Goal: Task Accomplishment & Management: Complete application form

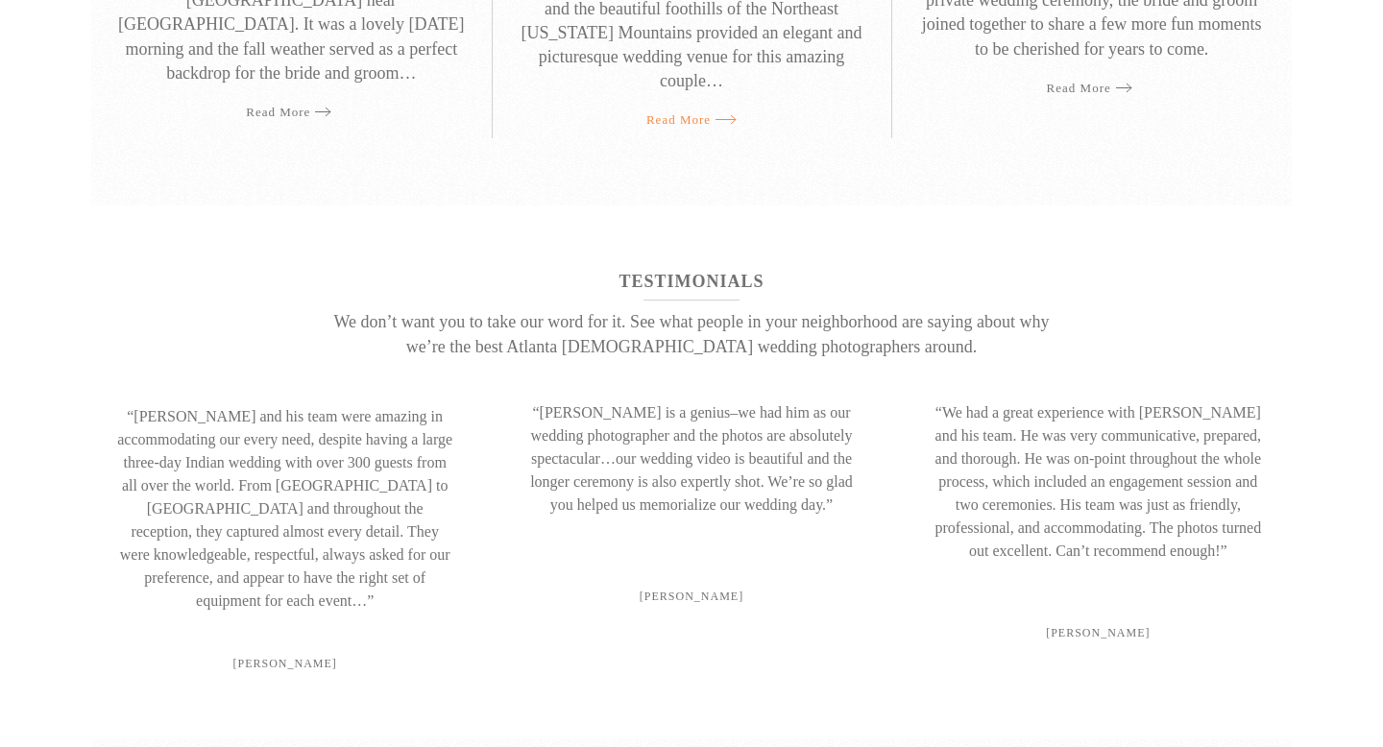
scroll to position [1434, 0]
click at [700, 99] on link "Read more" at bounding box center [691, 117] width 90 height 37
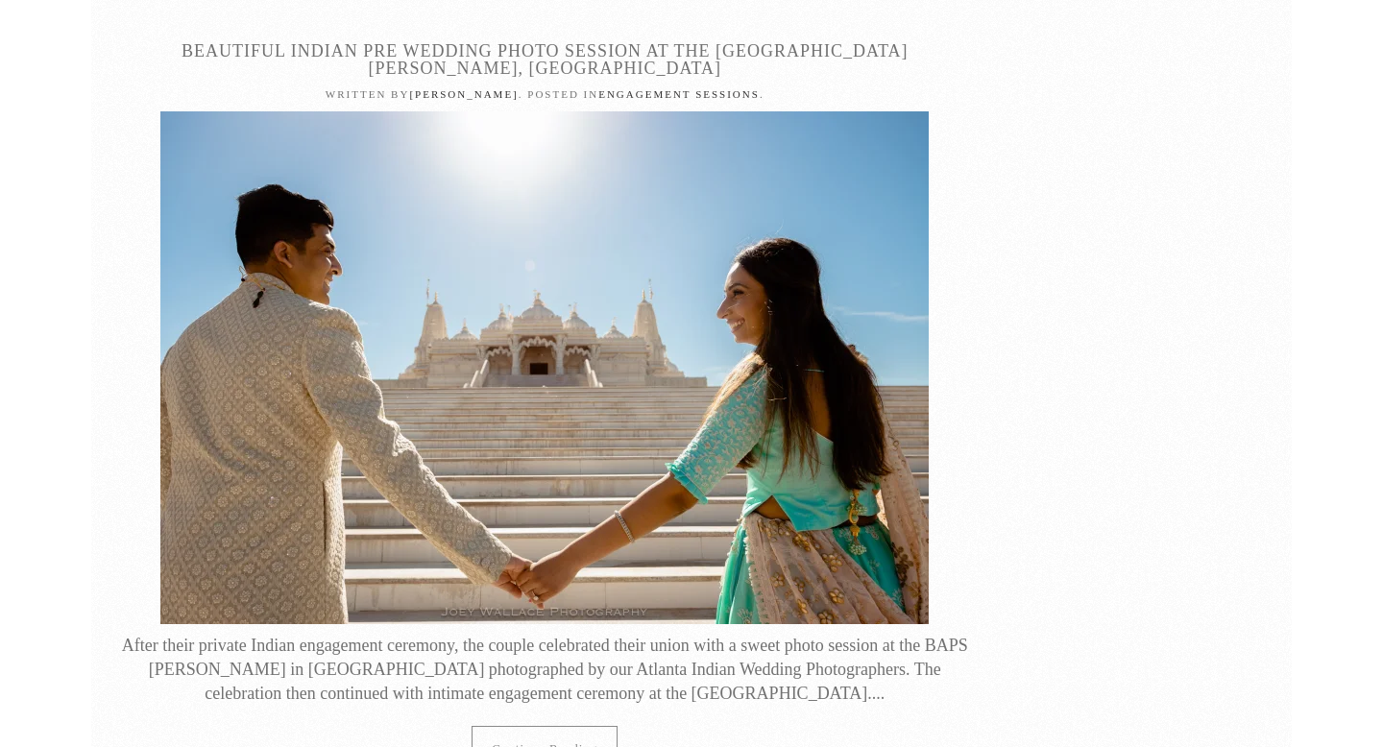
scroll to position [7537, 0]
click at [519, 725] on link "Continue reading" at bounding box center [545, 747] width 146 height 45
click at [585, 725] on link "Continue reading" at bounding box center [545, 747] width 146 height 45
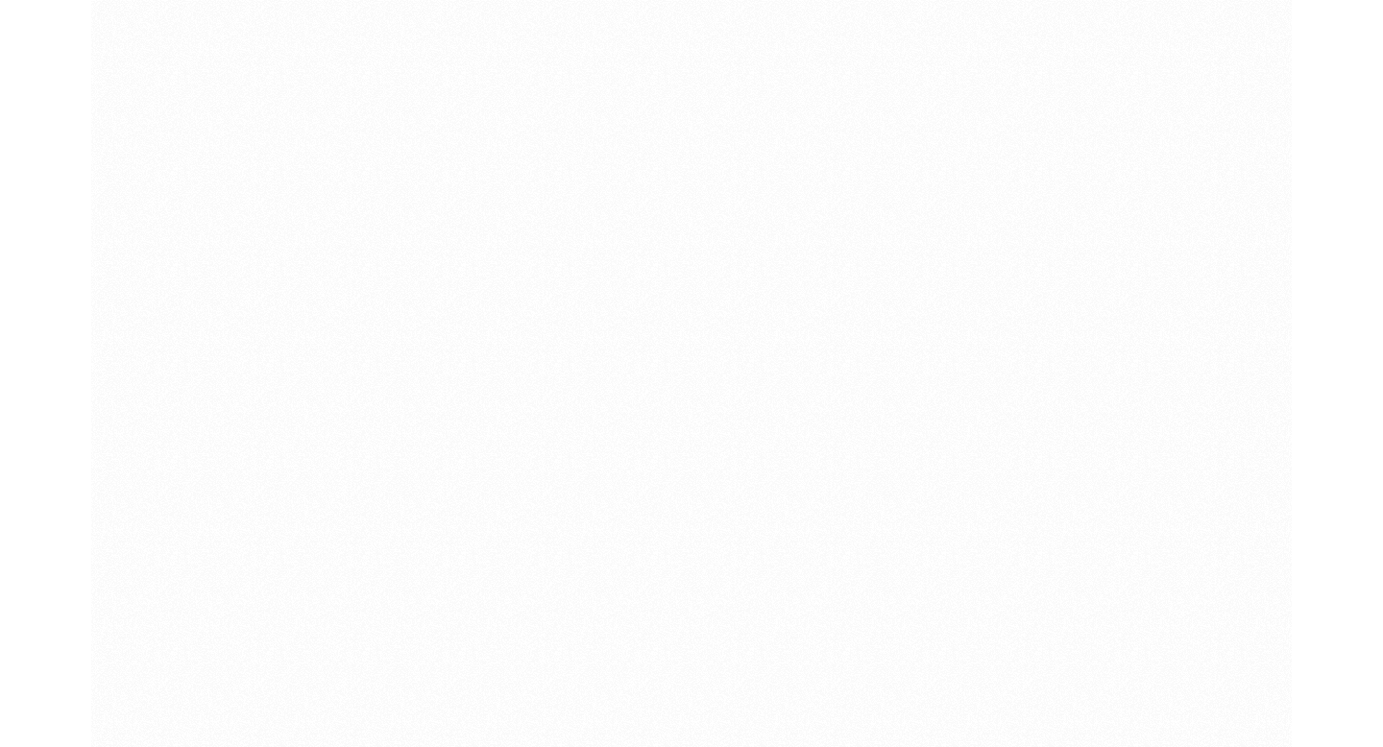
scroll to position [21939, 0]
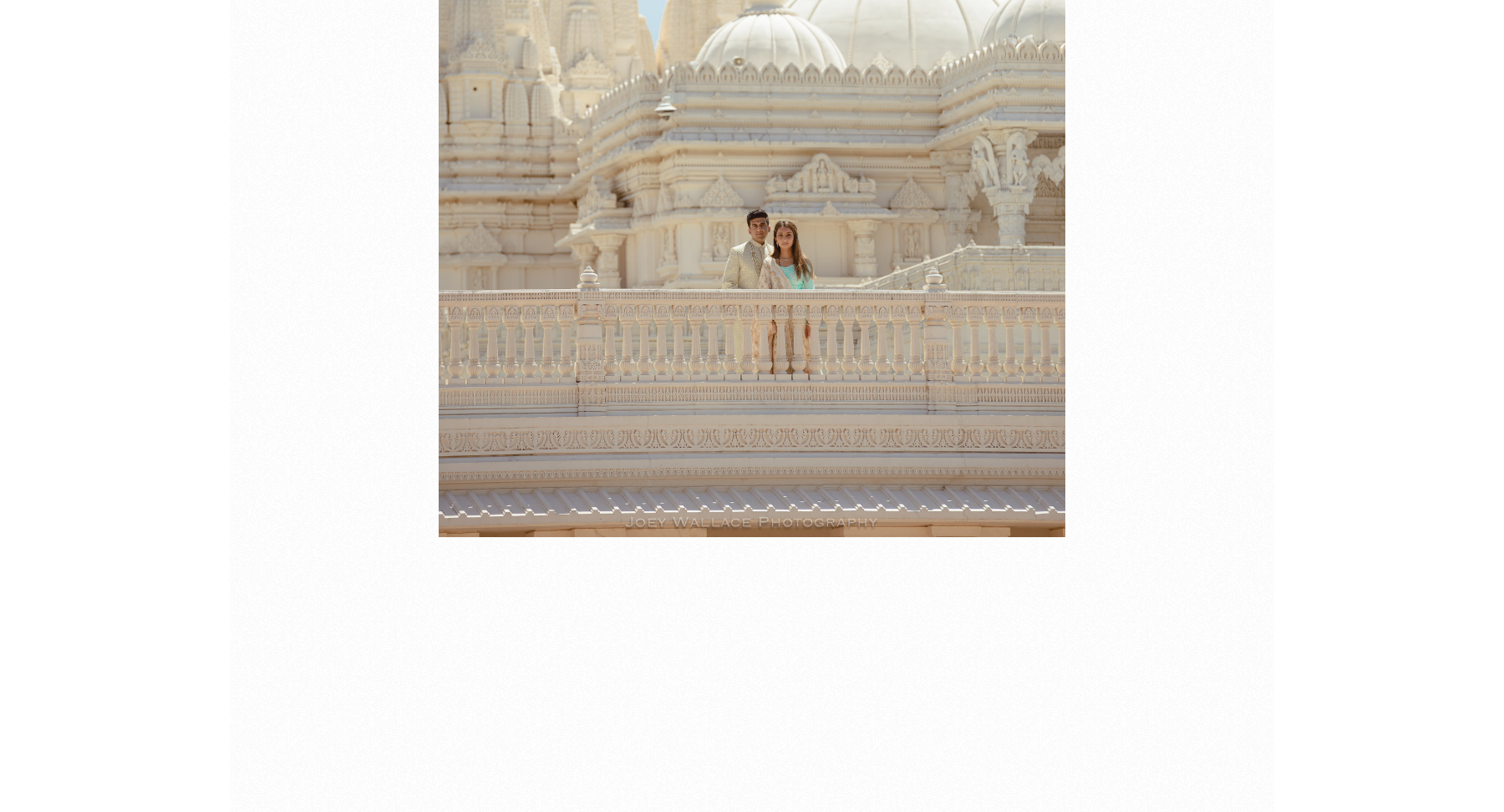
scroll to position [22250, 0]
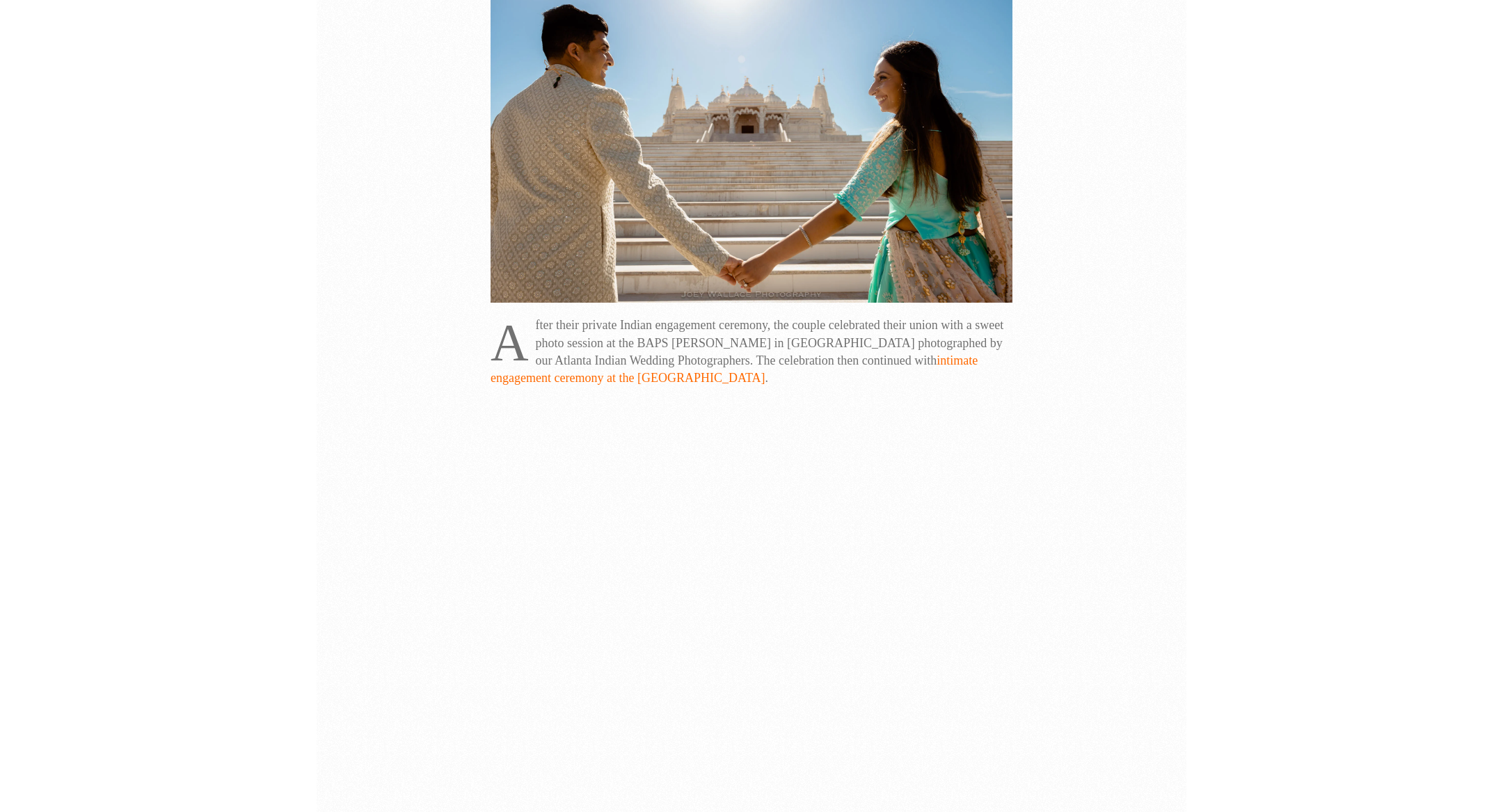
scroll to position [0, 0]
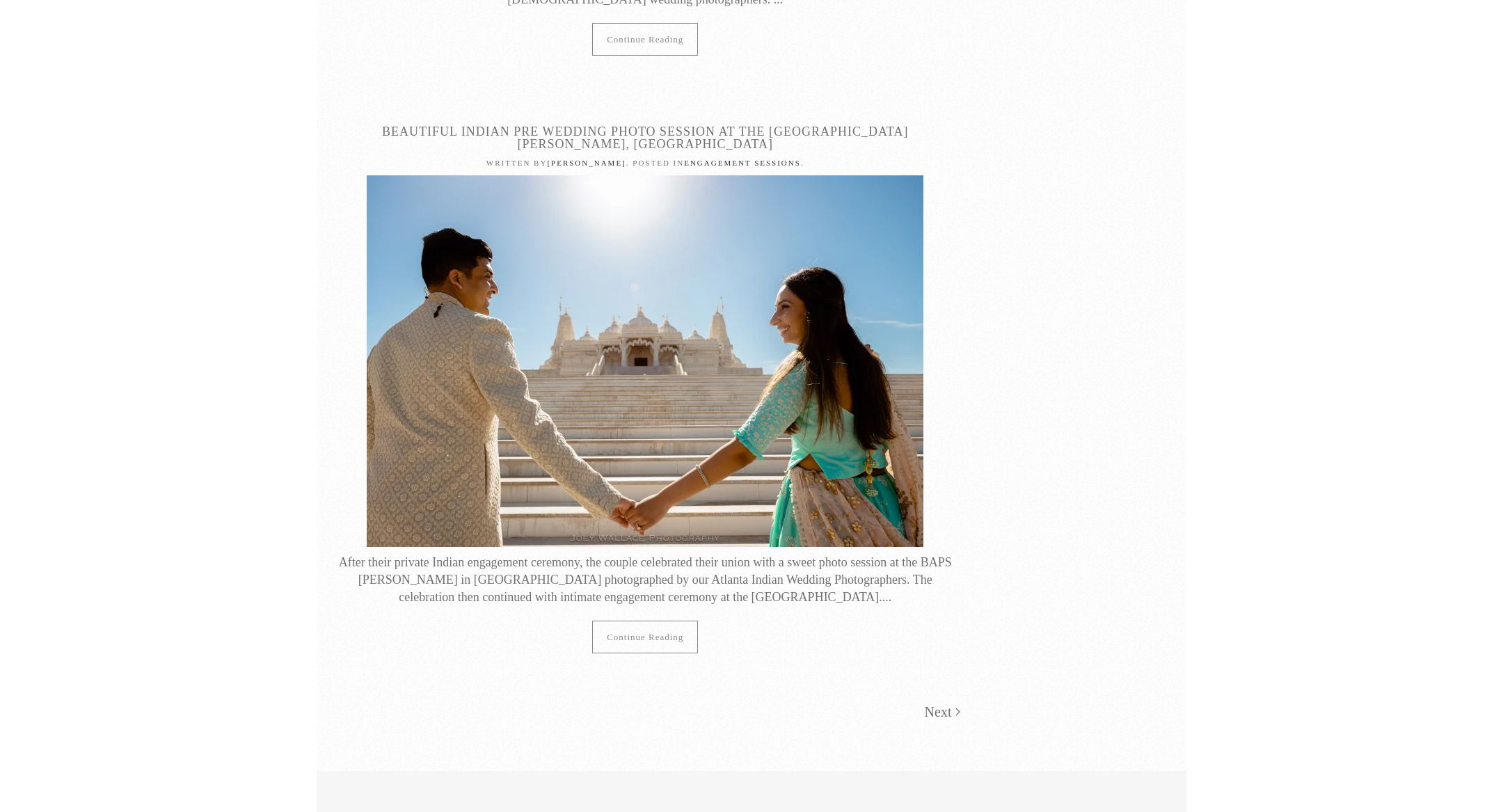
scroll to position [5366, 0]
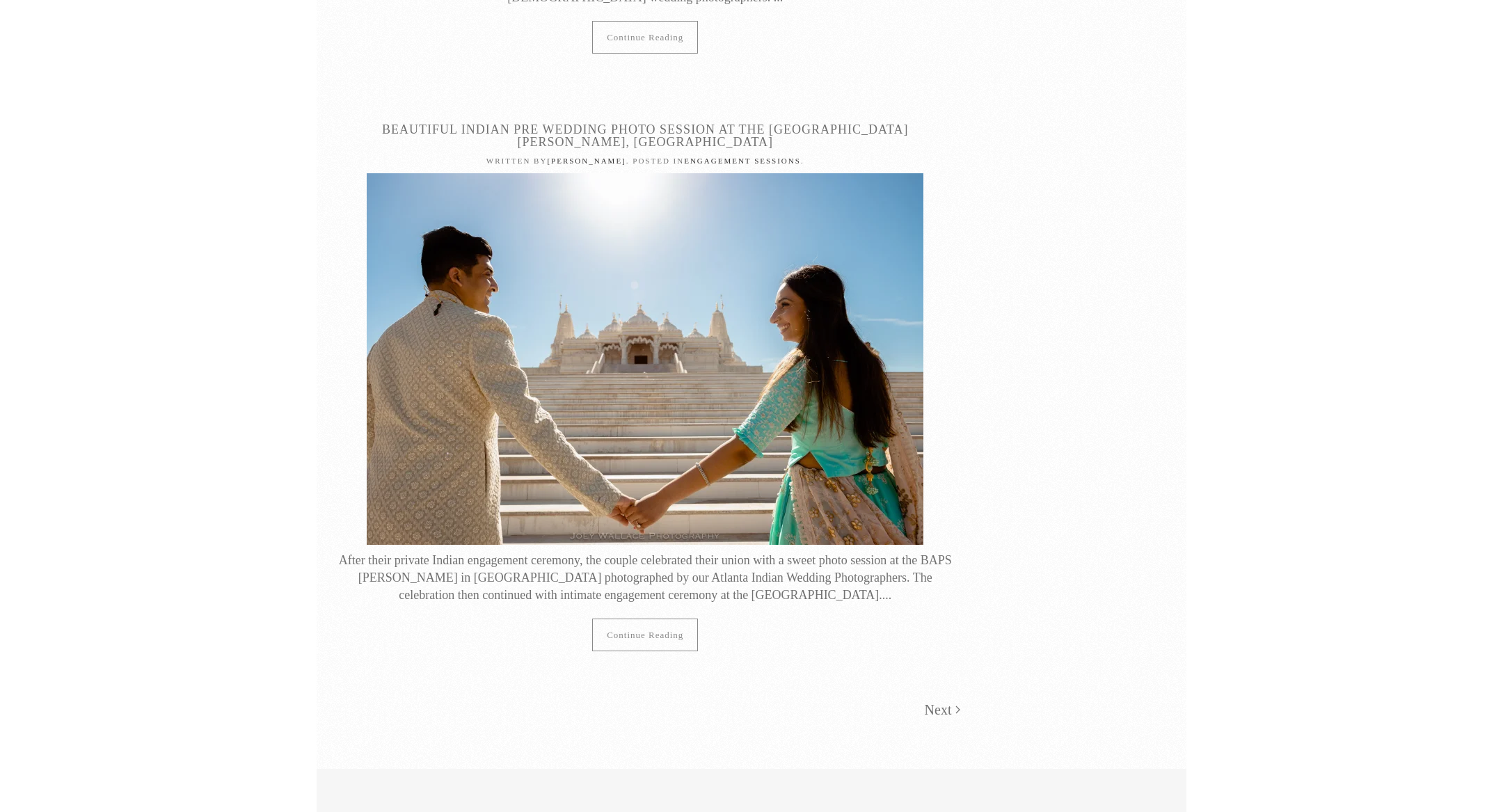
click at [919, 700] on li "Next" at bounding box center [937, 710] width 46 height 20
click at [943, 700] on link "Next" at bounding box center [942, 710] width 35 height 20
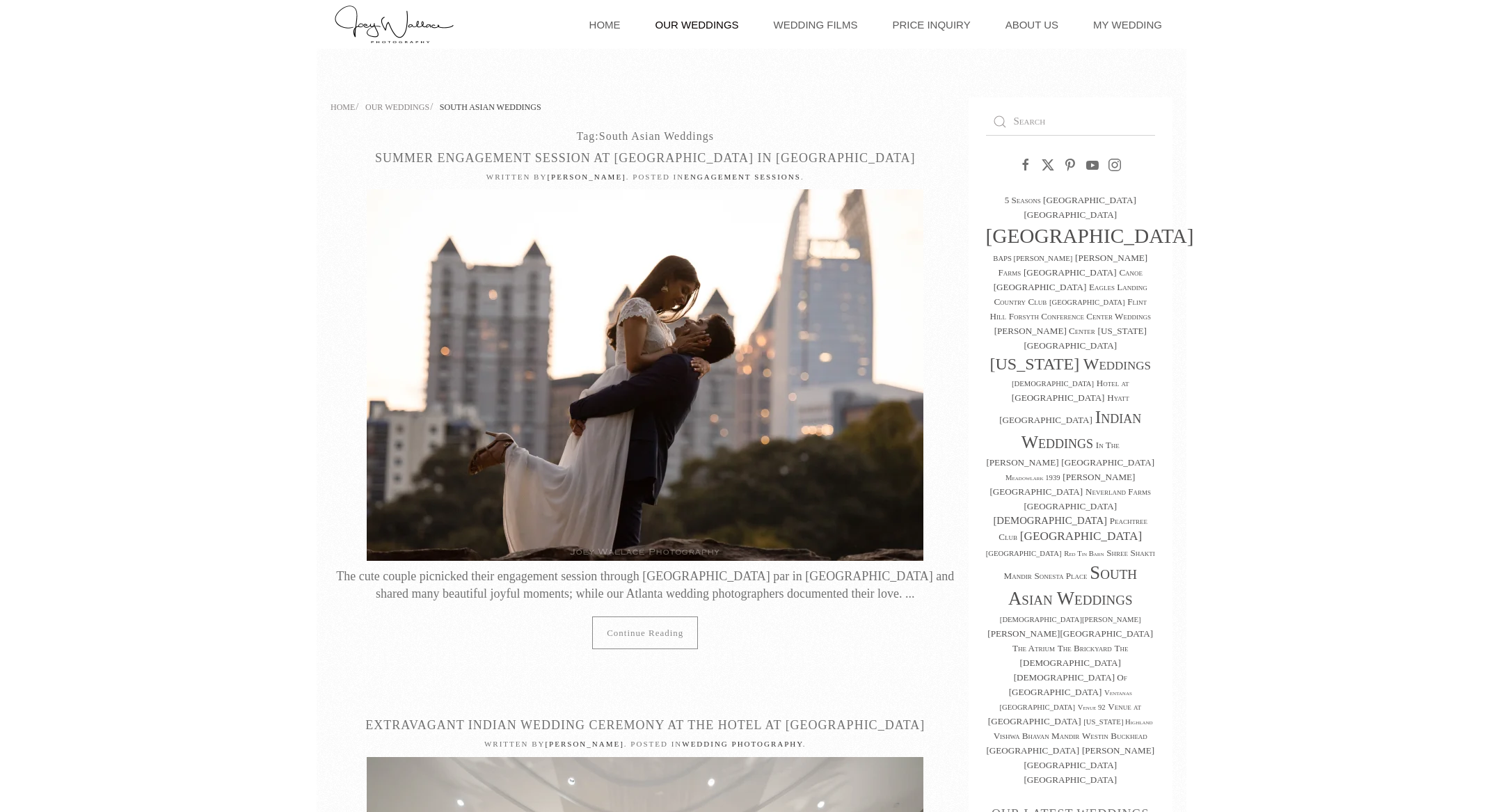
click at [409, 104] on span "Our Weddings" at bounding box center [397, 106] width 64 height 9
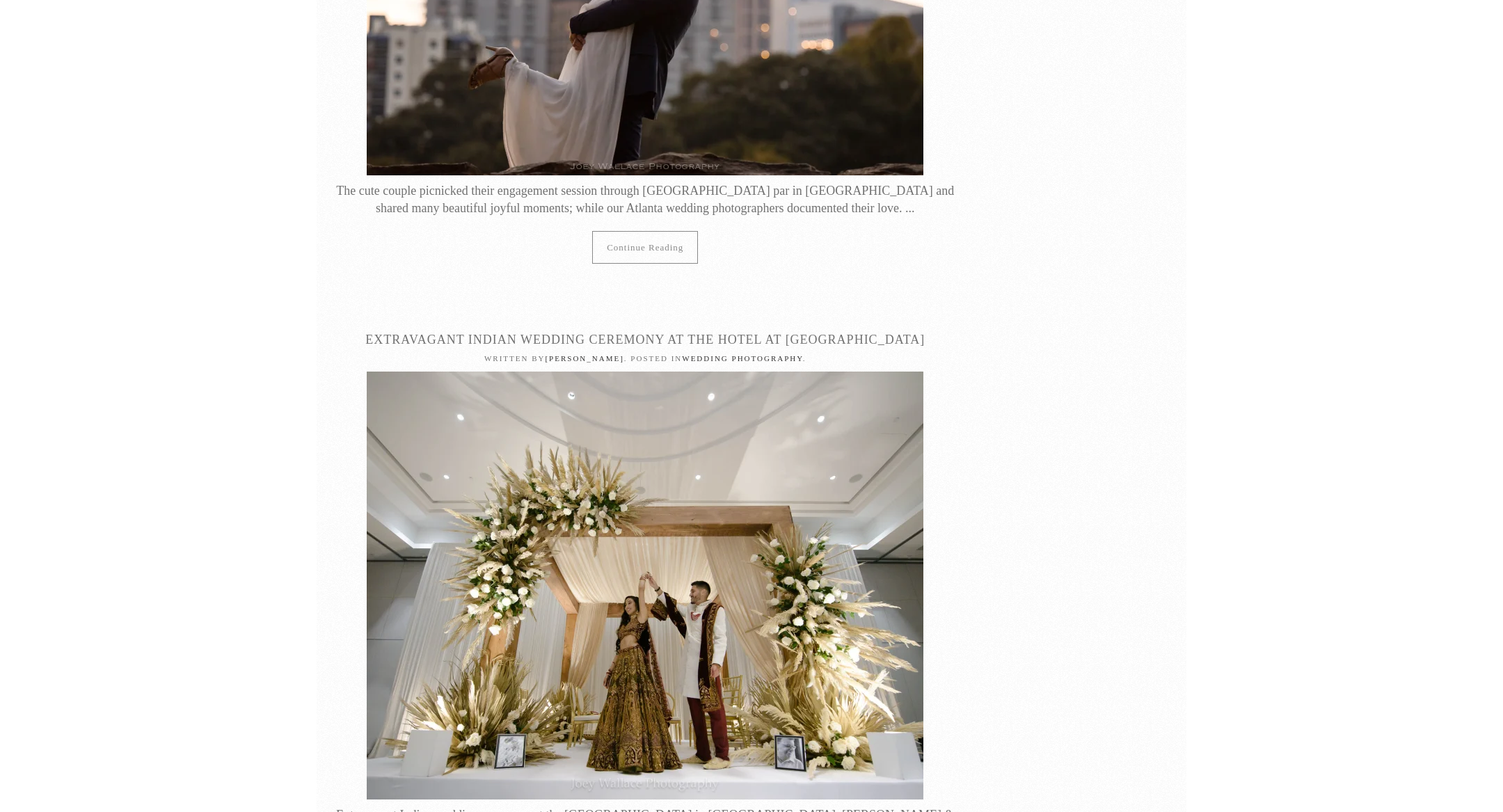
scroll to position [12880, 0]
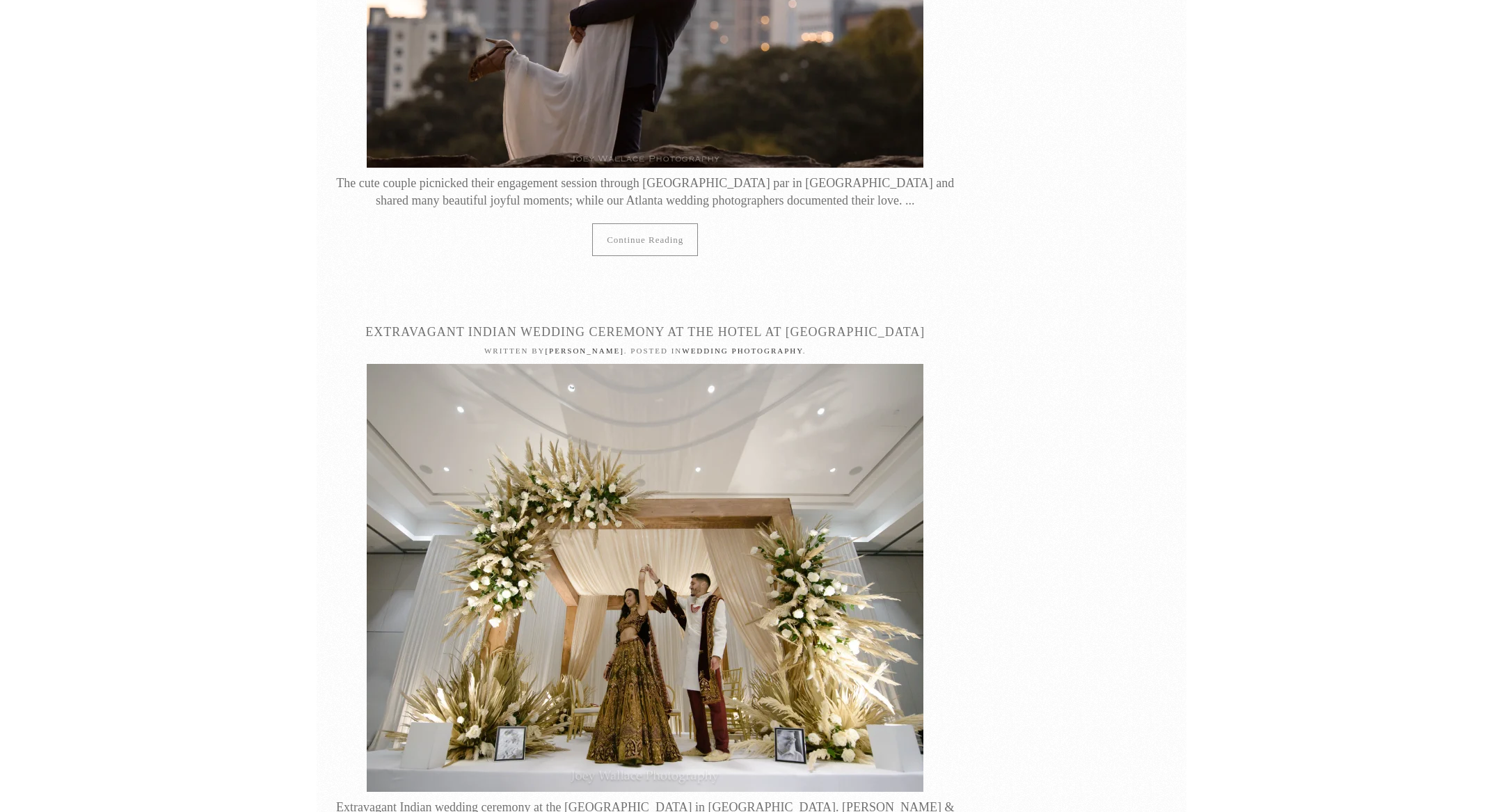
click at [692, 325] on link "Extravagant Indian Wedding Ceremony at The Hotel at [GEOGRAPHIC_DATA]" at bounding box center [645, 332] width 559 height 14
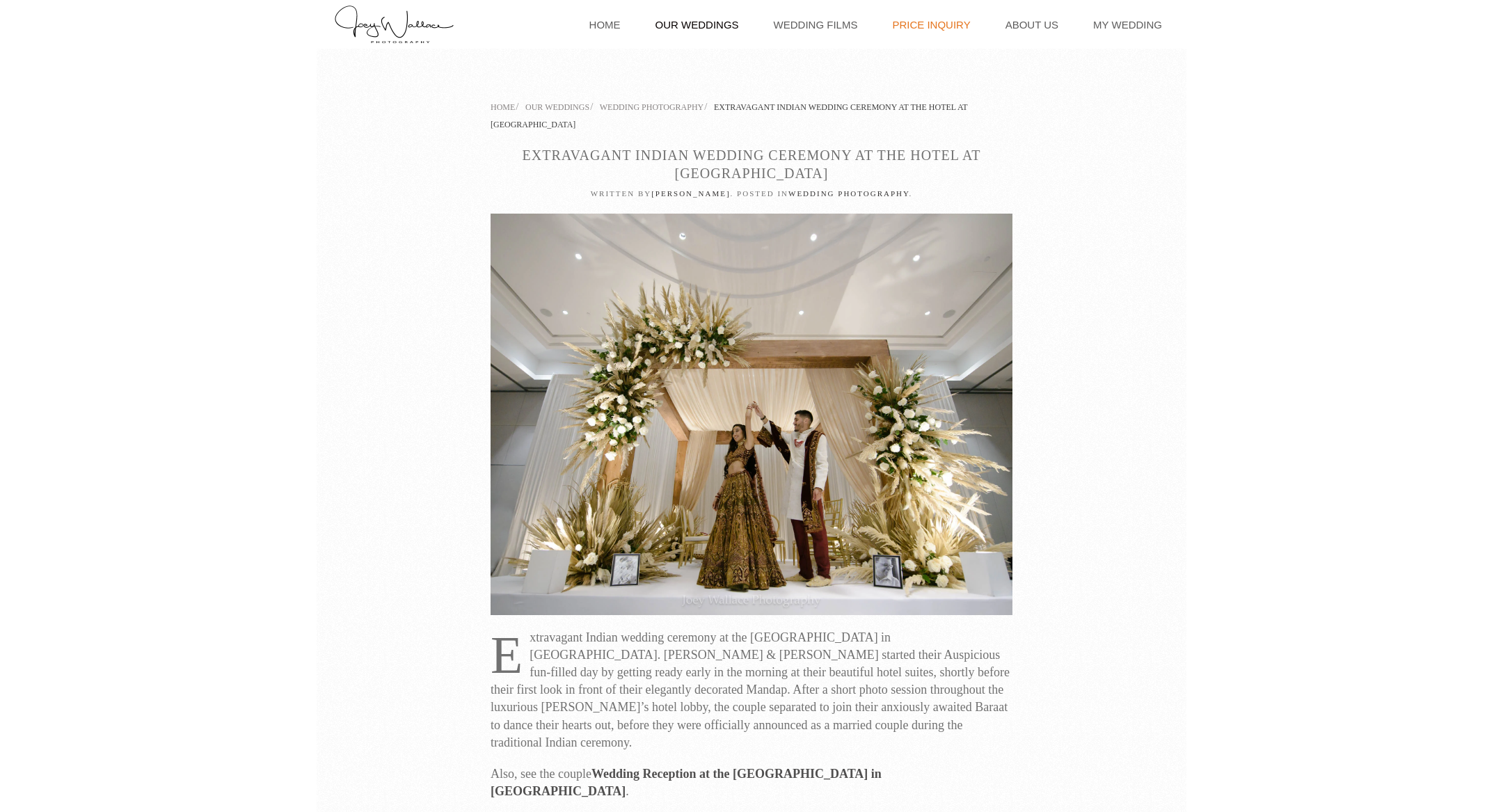
click at [920, 39] on link "Price Inquiry" at bounding box center [931, 24] width 92 height 49
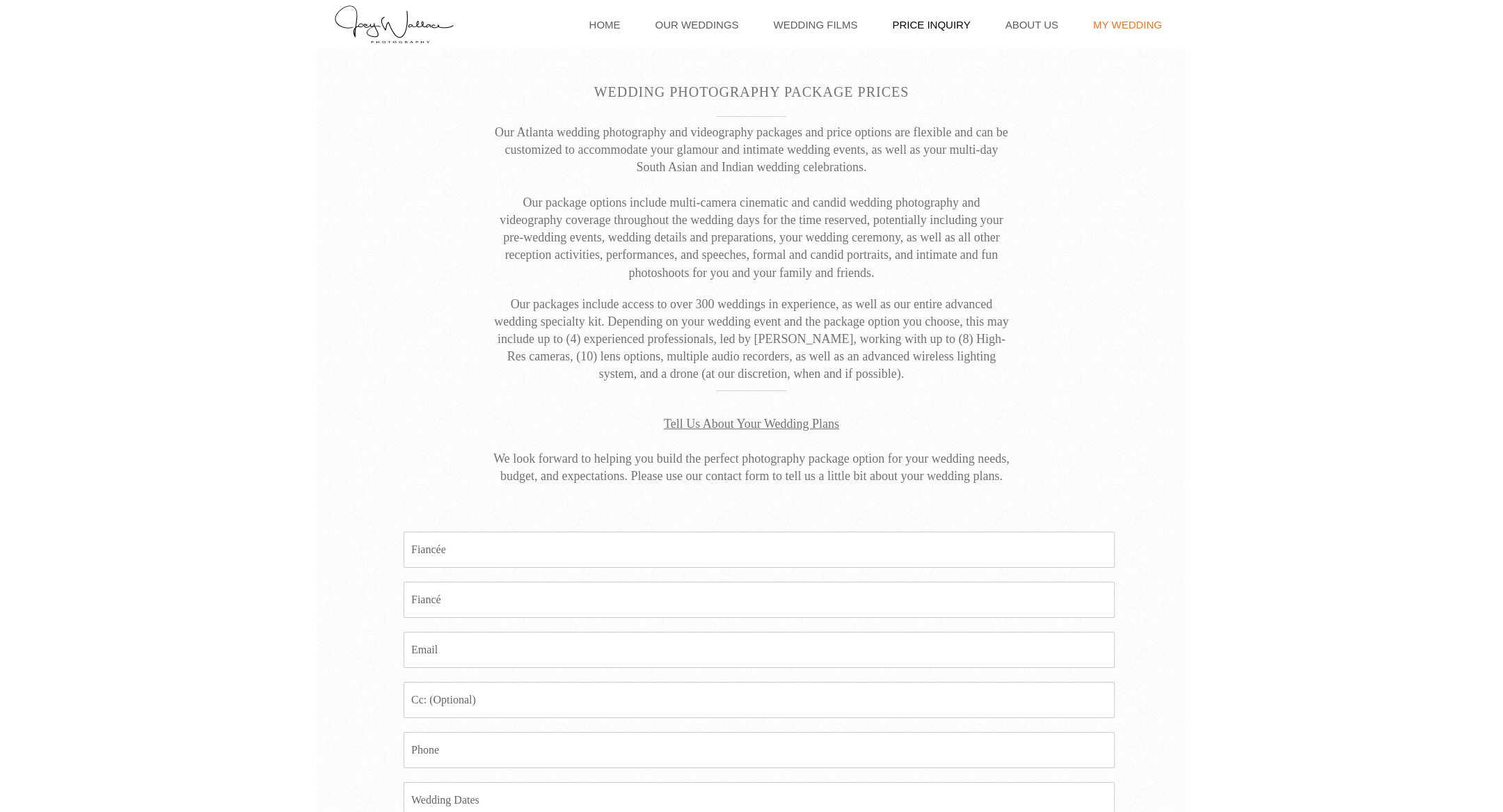
click at [1122, 17] on link "My Wedding" at bounding box center [1127, 24] width 83 height 49
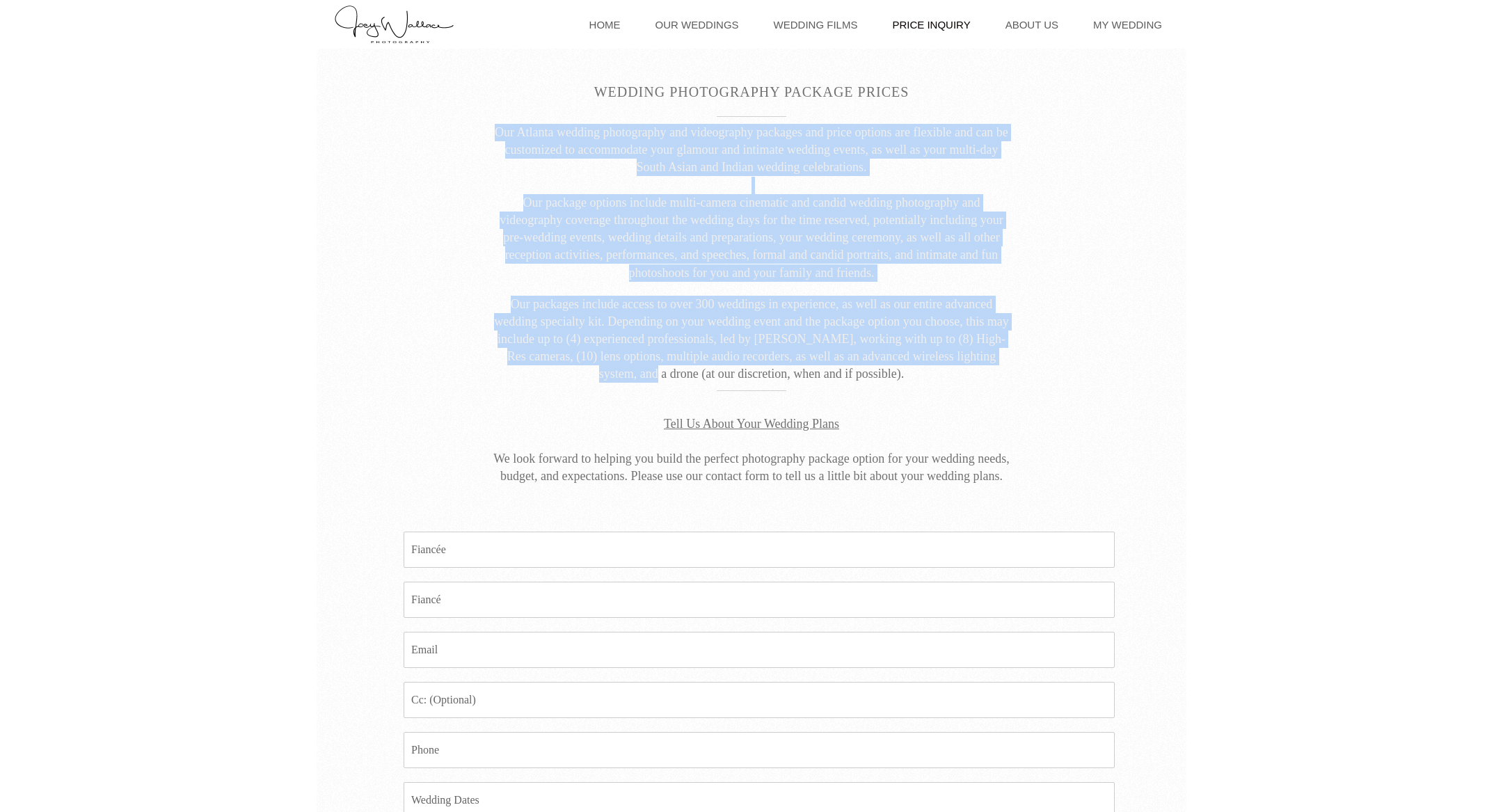
drag, startPoint x: 642, startPoint y: 380, endPoint x: 843, endPoint y: 390, distance: 201.2
click at [845, 390] on div "Wedding Photography Package Prices Our Atlanta wedding photography and videogra…" at bounding box center [742, 273] width 853 height 426
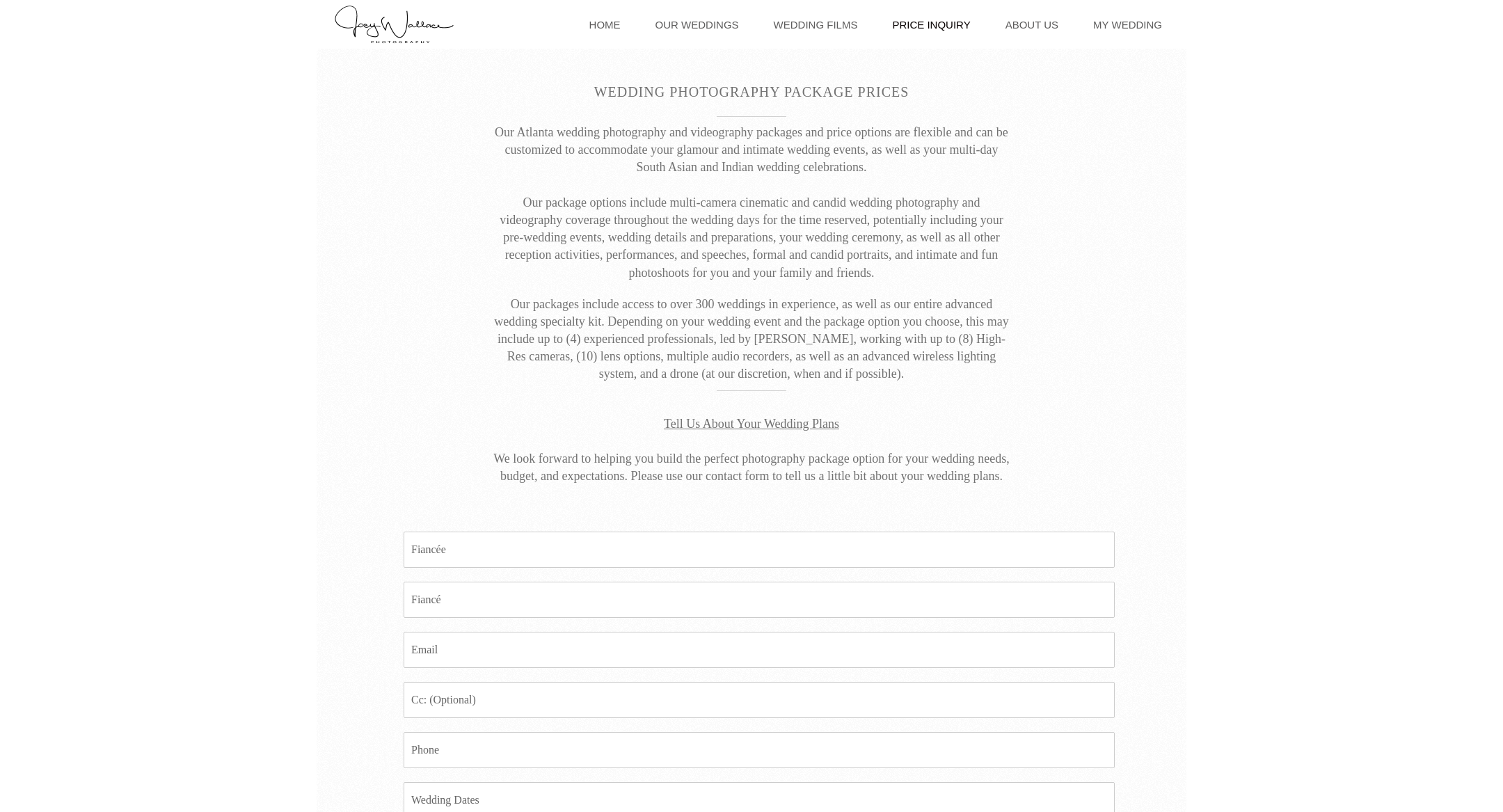
click at [843, 390] on hr at bounding box center [751, 390] width 835 height 1
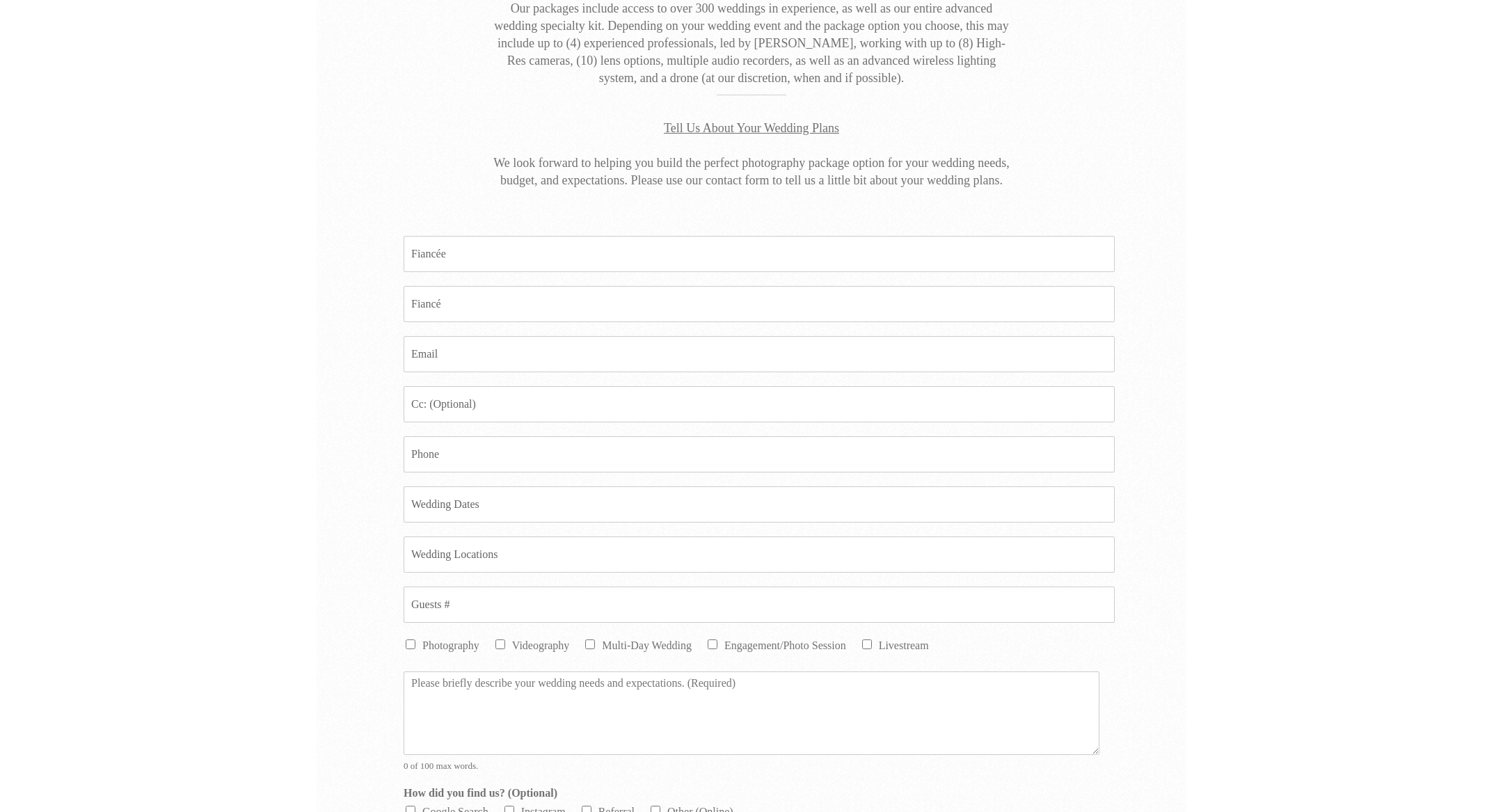
scroll to position [292, 0]
click at [450, 239] on input "Fiancee *" at bounding box center [759, 257] width 711 height 36
type input "Roshini"
type input "G"
click at [450, 240] on input "Roshini" at bounding box center [759, 257] width 711 height 36
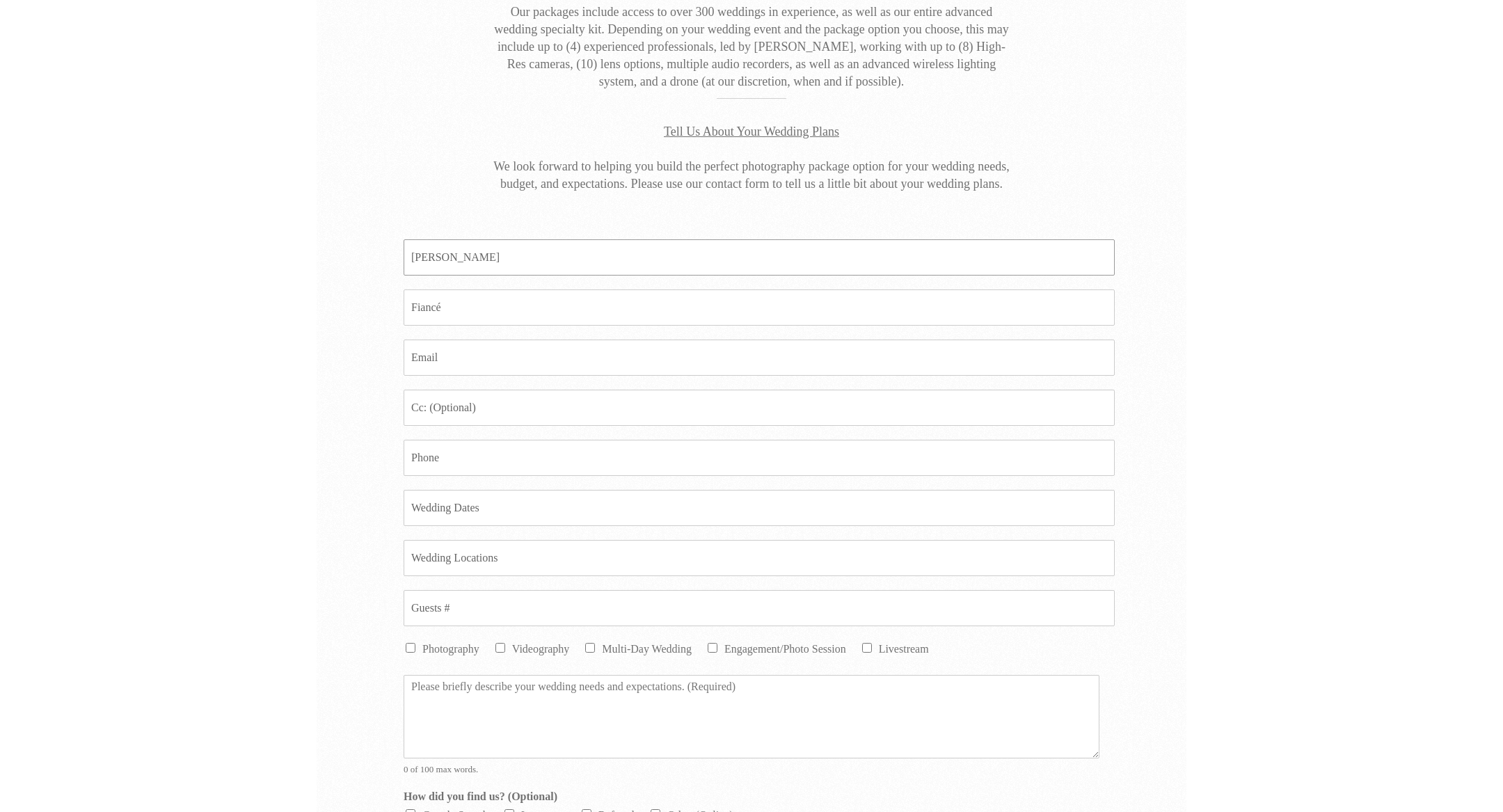
click at [474, 261] on input "Roshini" at bounding box center [759, 257] width 711 height 36
type input "Roshini Ganesan"
type input "Pradip Krishnaa"
type input "p"
type input "[EMAIL_ADDRESS][DOMAIN_NAME]"
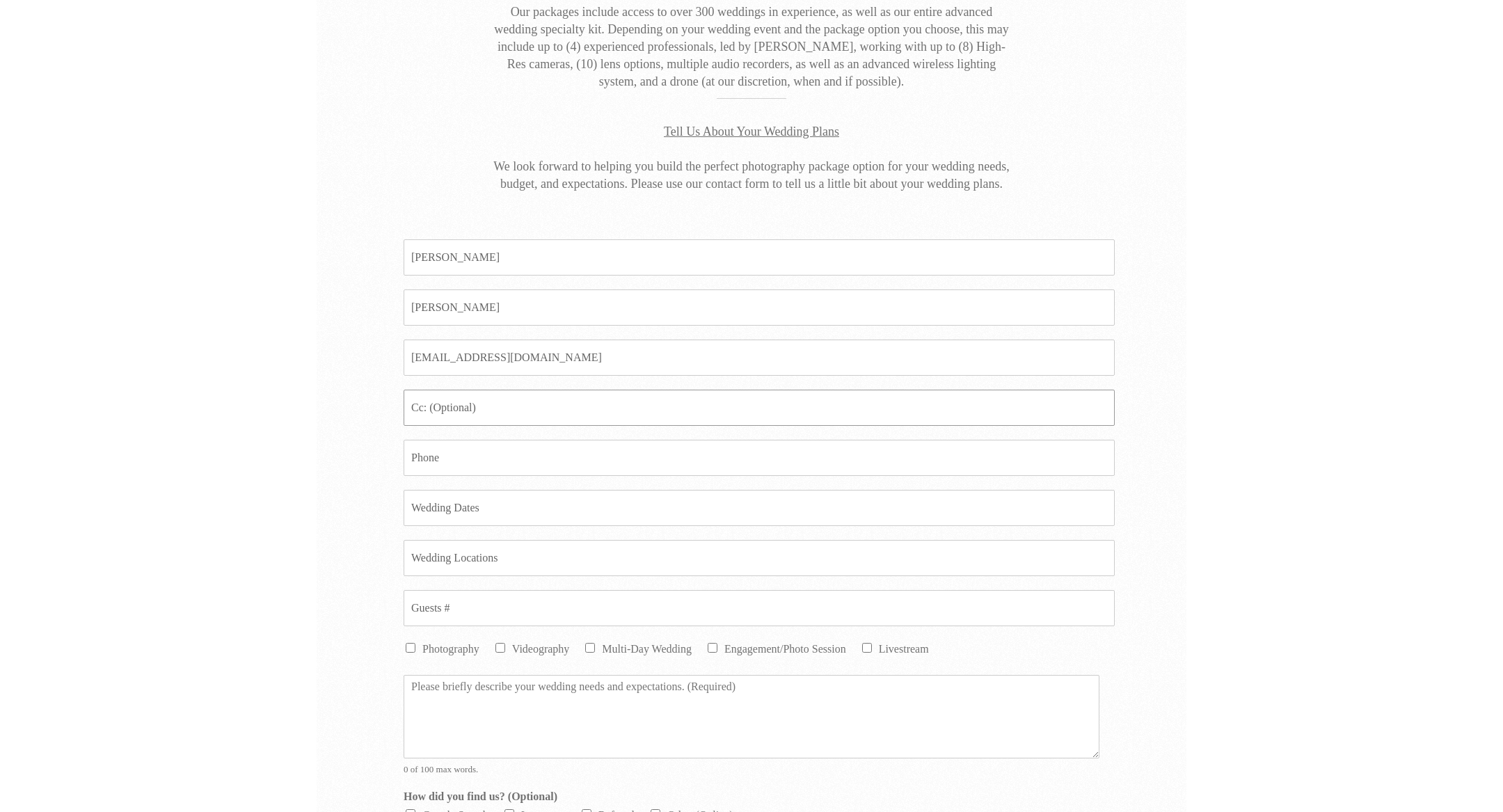
click at [454, 395] on input "Email CC" at bounding box center [759, 408] width 711 height 36
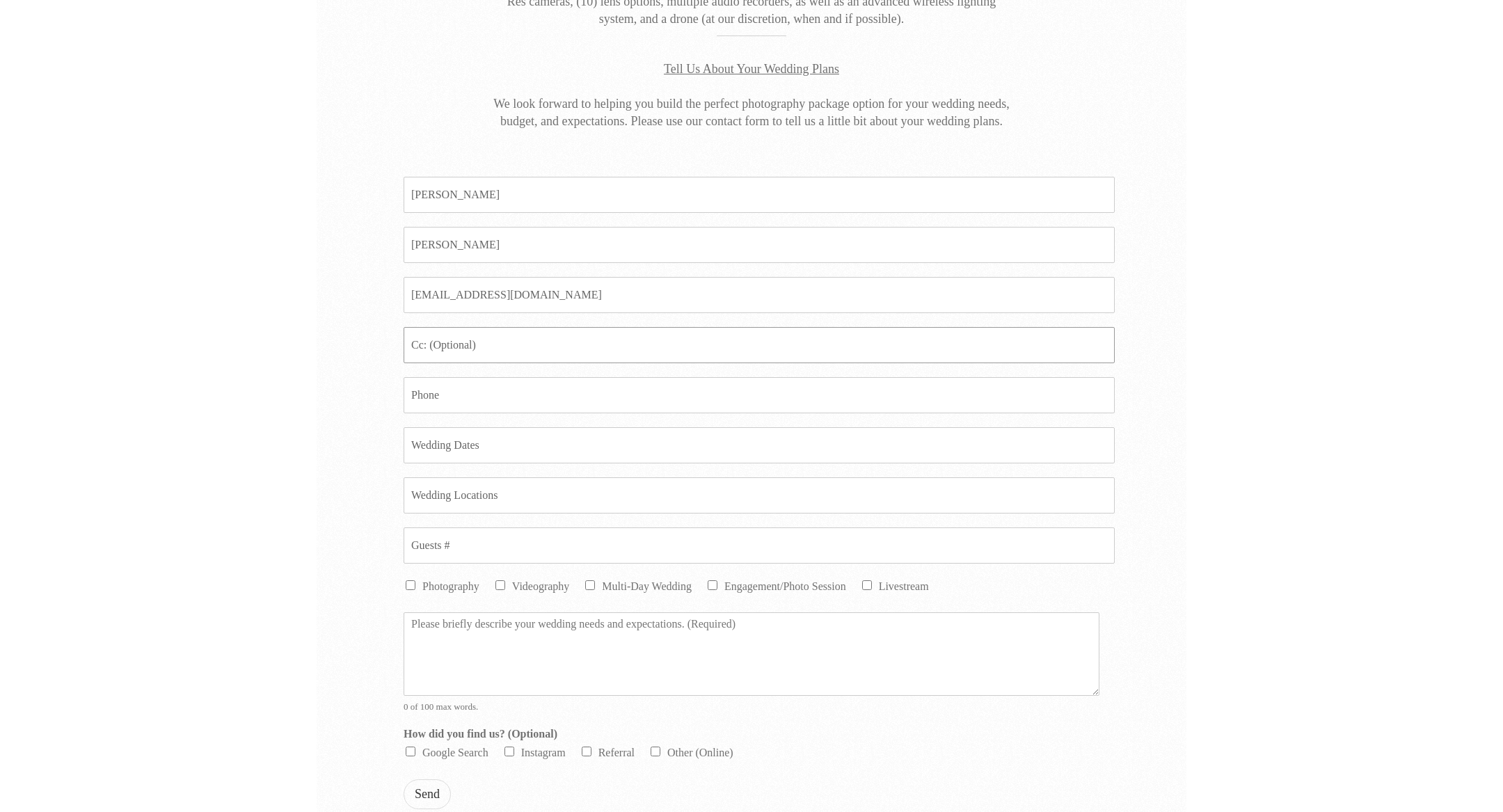
scroll to position [372, 0]
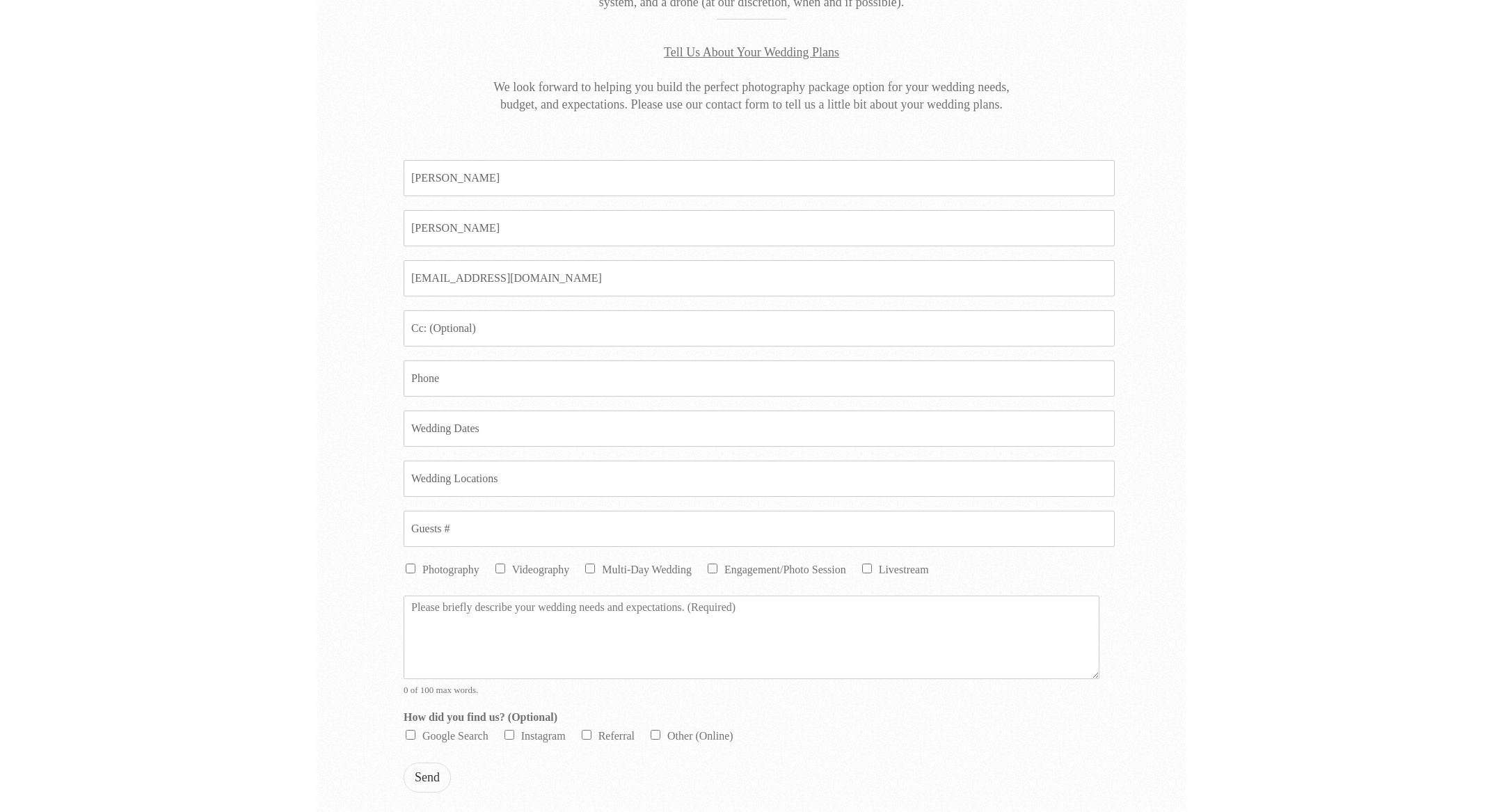
click at [454, 395] on div "Phone *" at bounding box center [751, 378] width 695 height 50
click at [454, 385] on input "Phone *" at bounding box center [759, 379] width 711 height 36
click at [433, 382] on input "770731703179" at bounding box center [759, 379] width 711 height 36
type input "7707103179"
click at [477, 423] on input "Date *" at bounding box center [759, 429] width 711 height 36
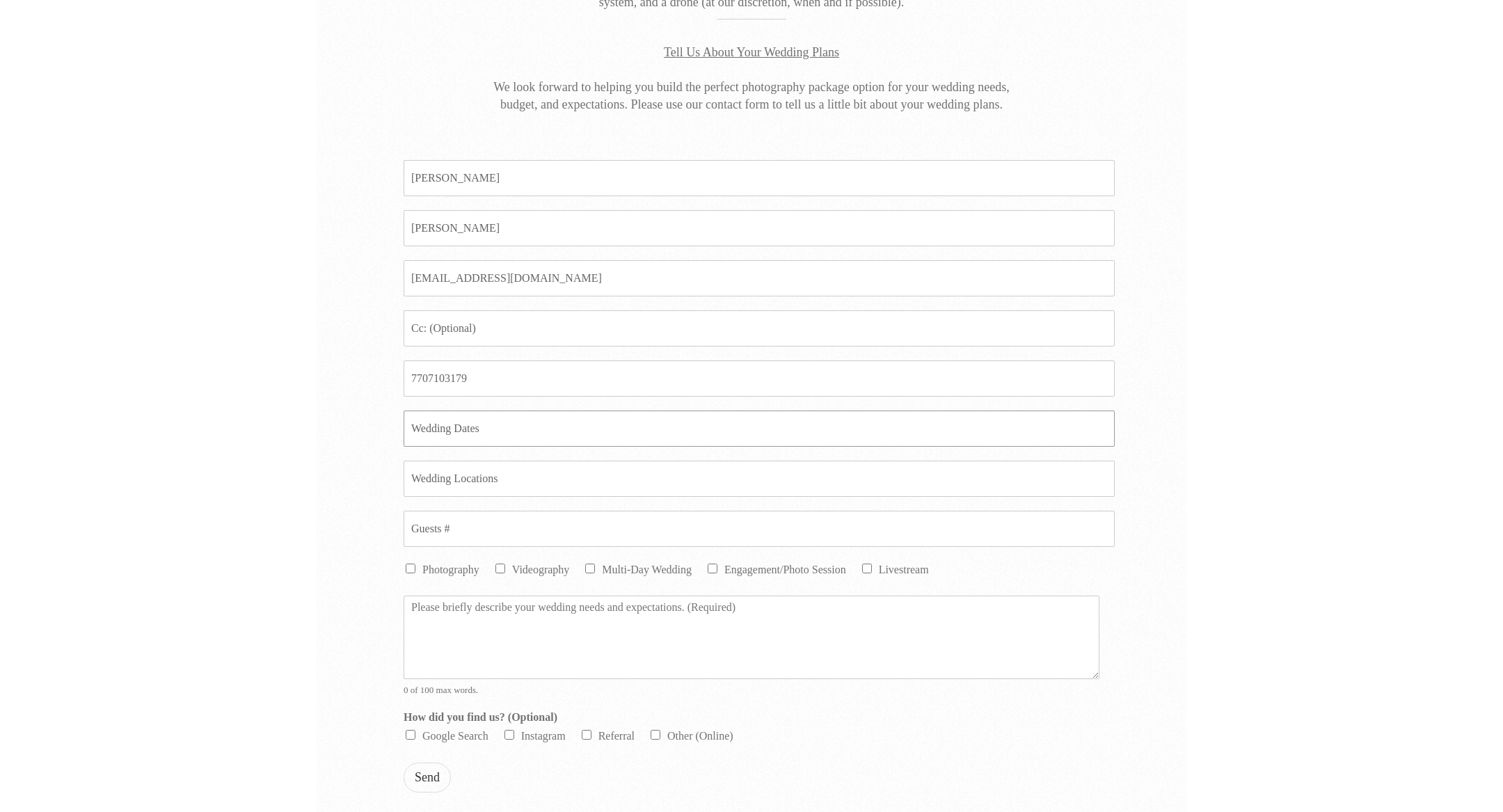
type input "m"
type input "[DATE]"
type input "BAPS Mandir"
type input "250"
click at [507, 195] on div "Fiancee * Roshini Ganesan" at bounding box center [751, 177] width 695 height 50
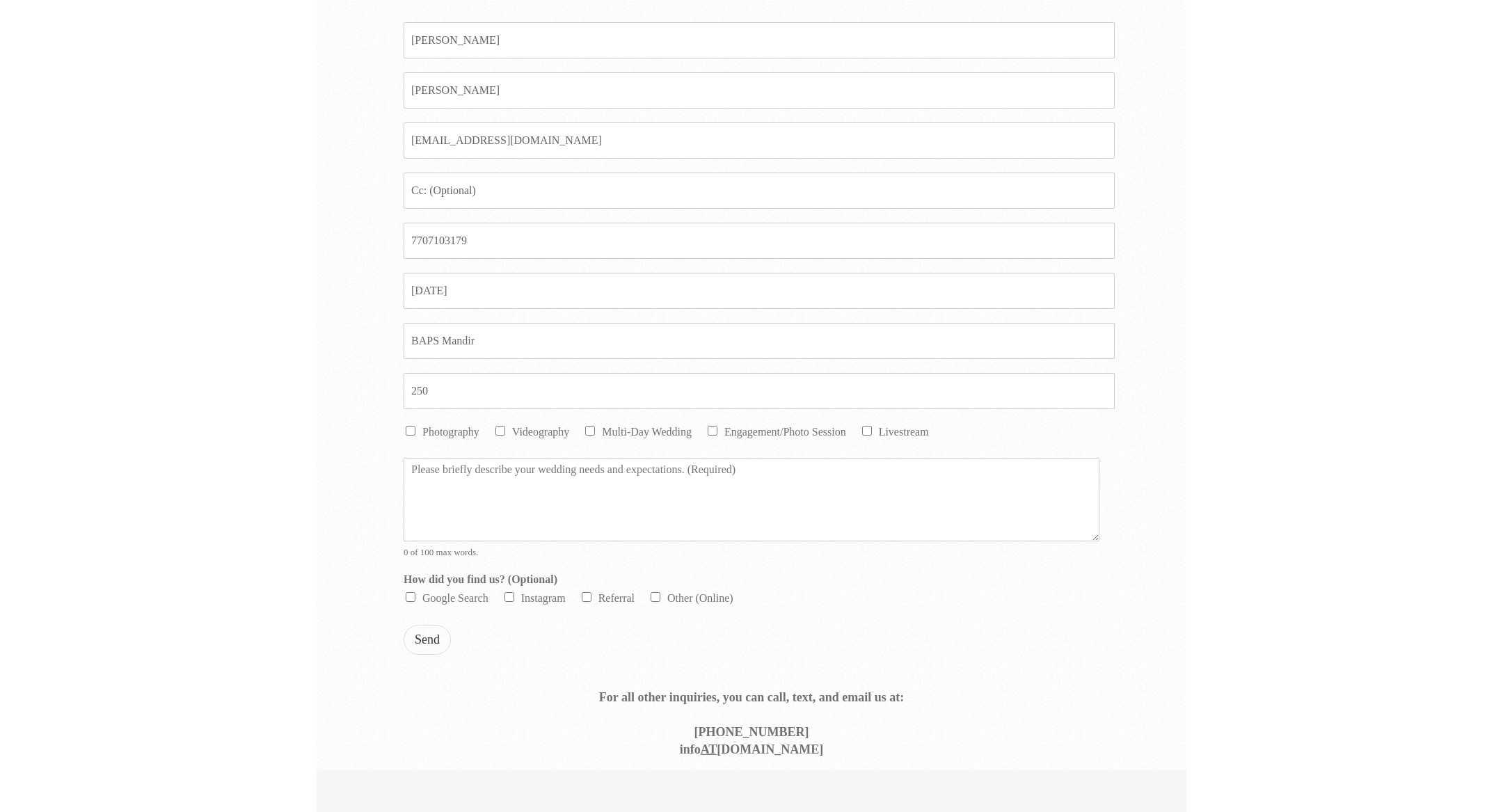
scroll to position [546, 0]
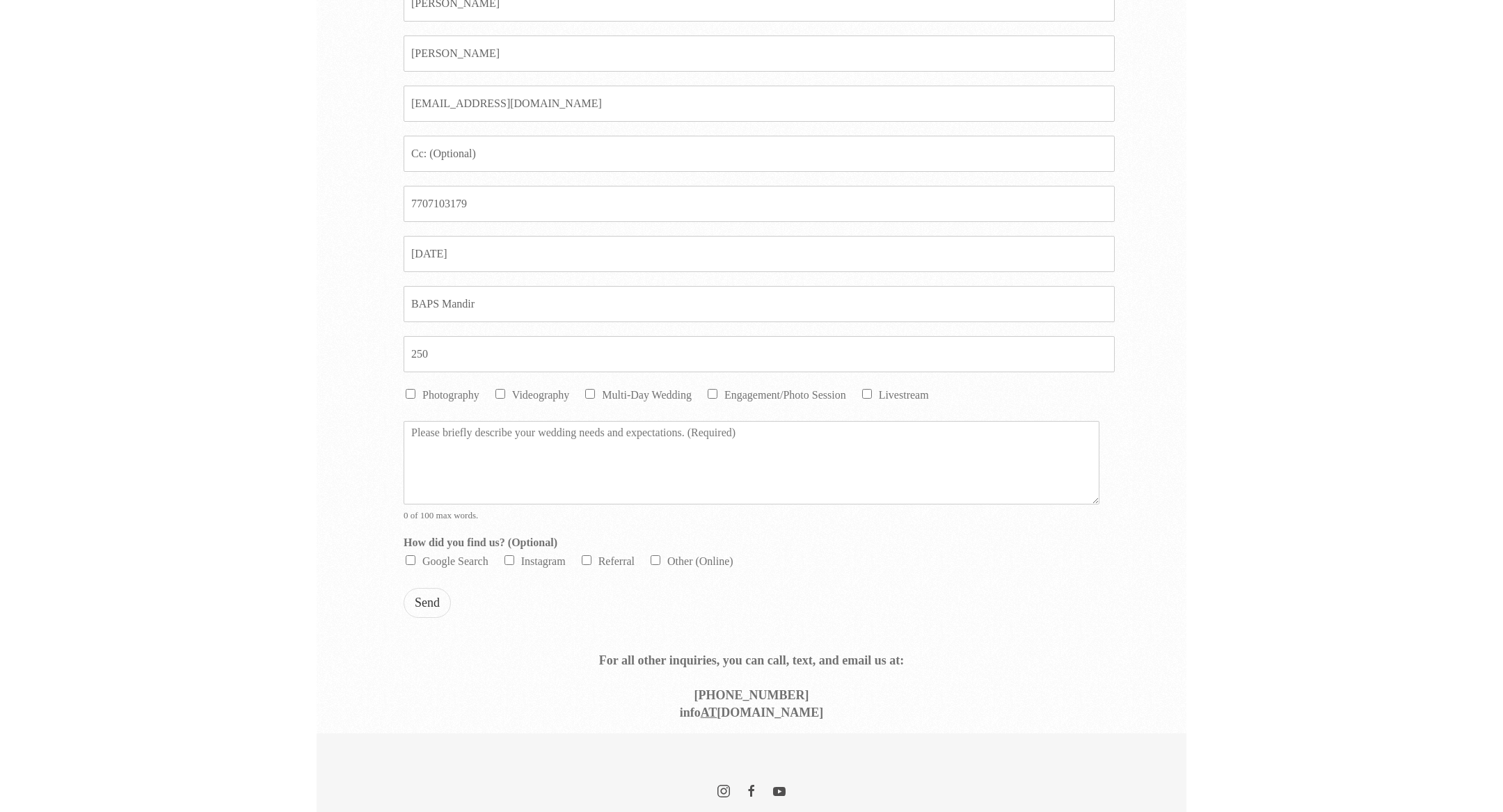
click at [438, 401] on ul "Photography Videography Multi-Day Wedding Engagement/Photo Session Livestream" at bounding box center [751, 396] width 695 height 21
drag, startPoint x: 545, startPoint y: 391, endPoint x: 459, endPoint y: 382, distance: 86.5
click at [545, 392] on label "Videography" at bounding box center [541, 395] width 58 height 12
click at [505, 392] on input "Videography" at bounding box center [500, 393] width 9 height 9
checkbox input "true"
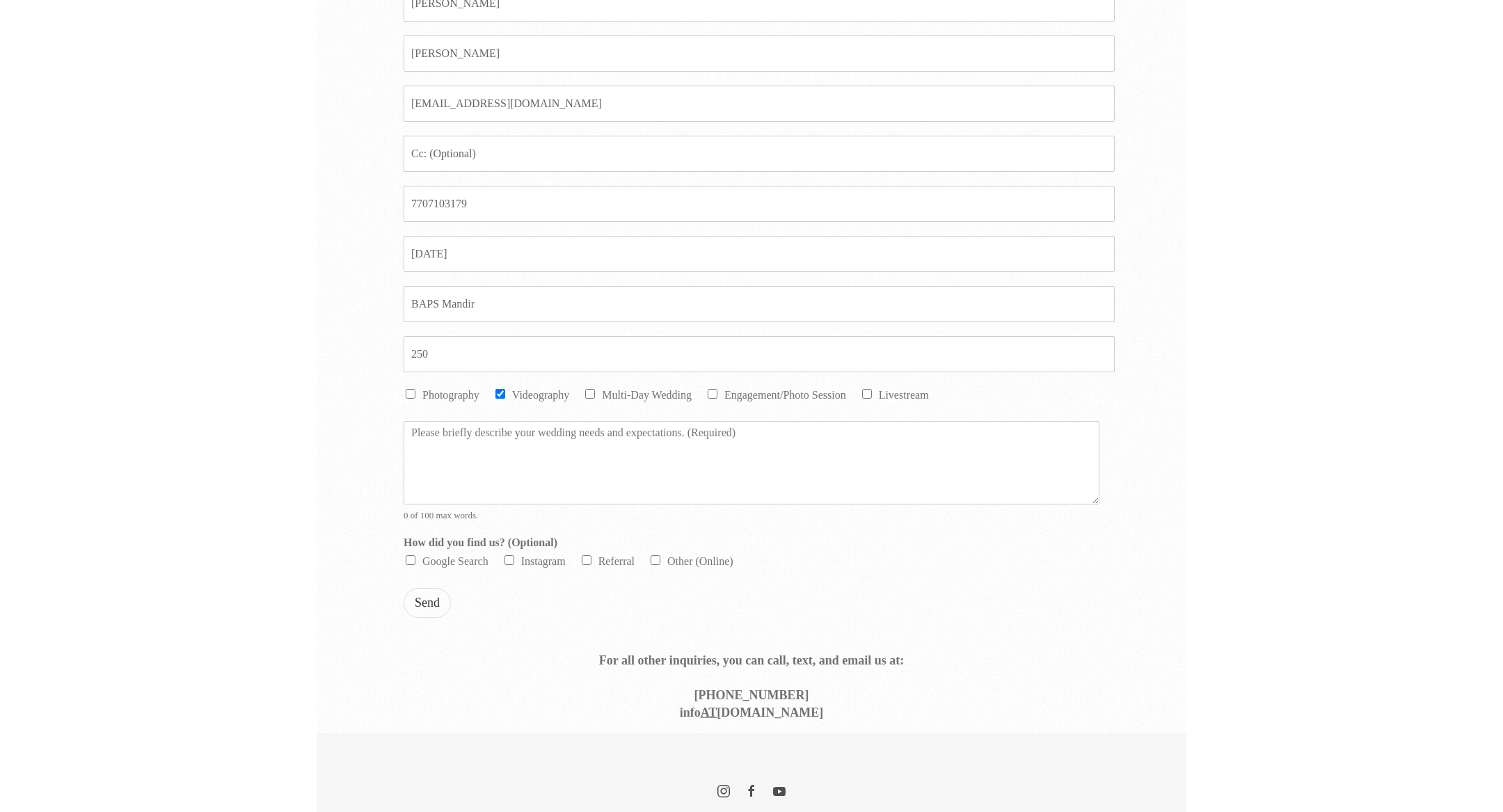
click at [445, 386] on li "Photography" at bounding box center [441, 395] width 76 height 17
click at [425, 391] on label "Photography" at bounding box center [451, 395] width 57 height 12
click at [415, 391] on input "Photography" at bounding box center [410, 393] width 9 height 9
checkbox input "true"
click at [435, 421] on textarea "Message *" at bounding box center [751, 462] width 695 height 83
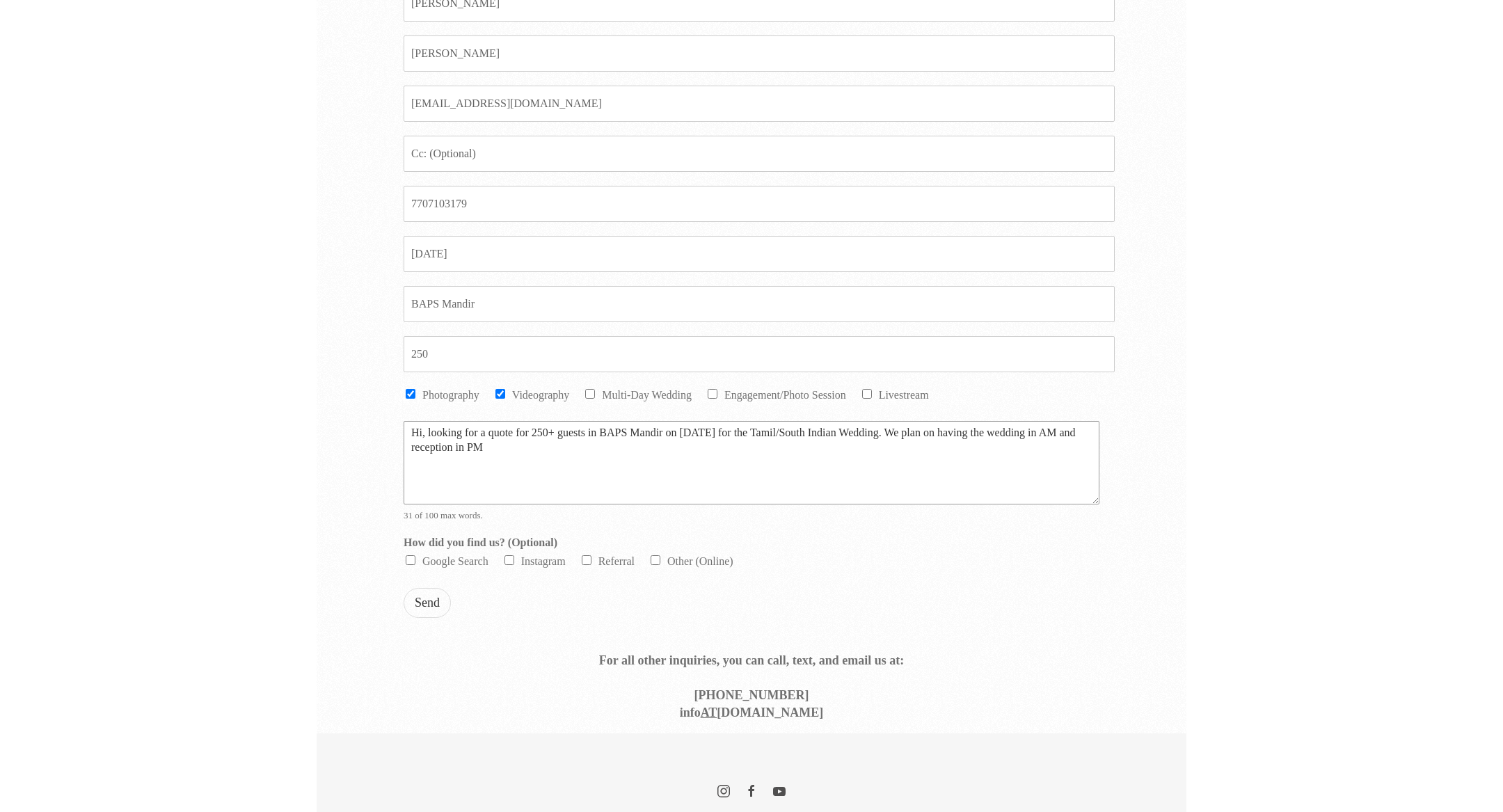
scroll to position [600, 0]
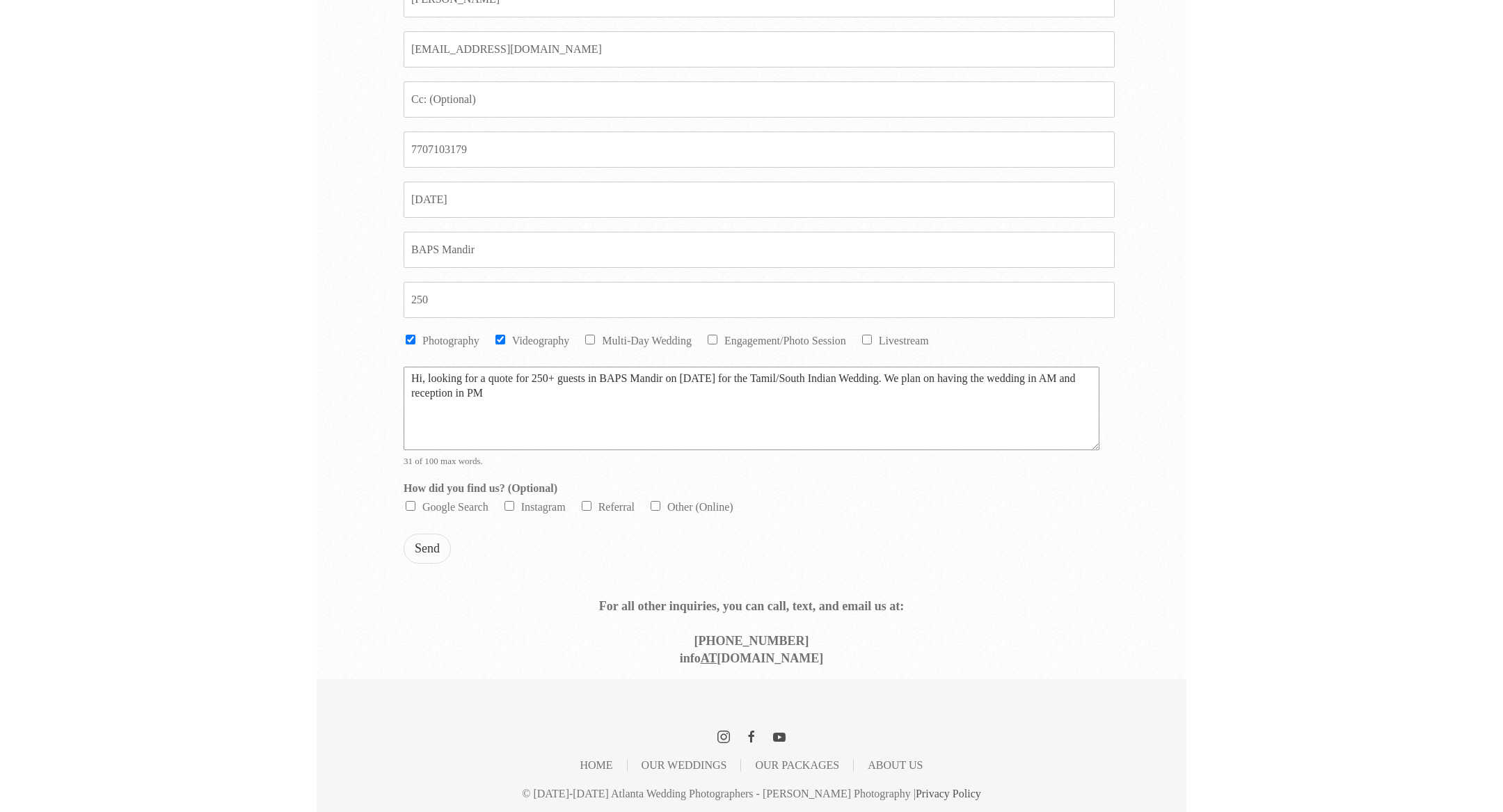
type textarea "Hi, looking for a quote for 250+ guests in BAPS Mandir on May 28th for the Tami…"
click at [474, 504] on label "Google Search" at bounding box center [455, 507] width 66 height 12
click at [415, 504] on input "Google Search" at bounding box center [410, 506] width 9 height 9
checkbox input "true"
click at [431, 543] on button "Send" at bounding box center [427, 548] width 47 height 30
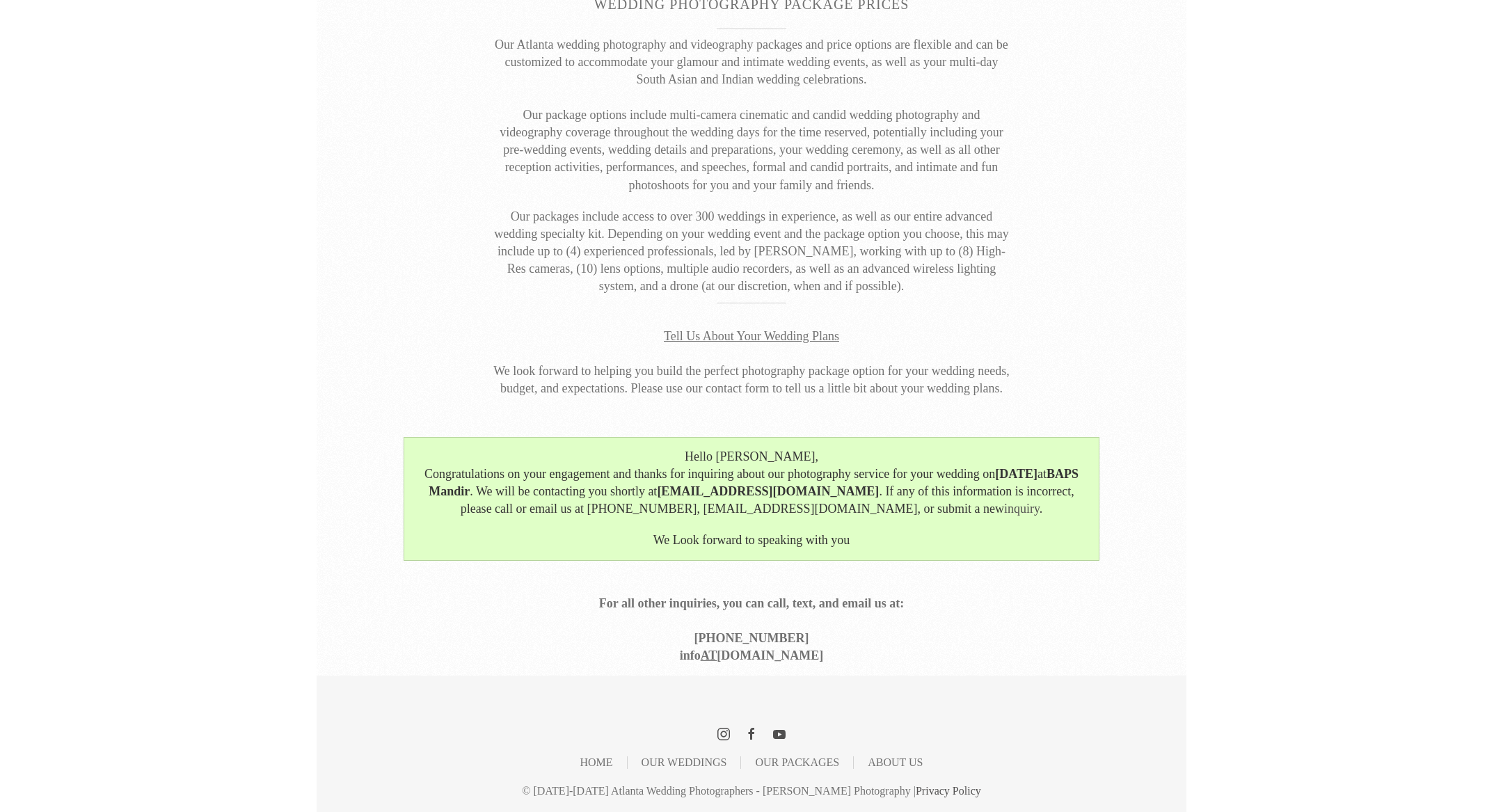
scroll to position [88, 0]
